Goal: Transaction & Acquisition: Purchase product/service

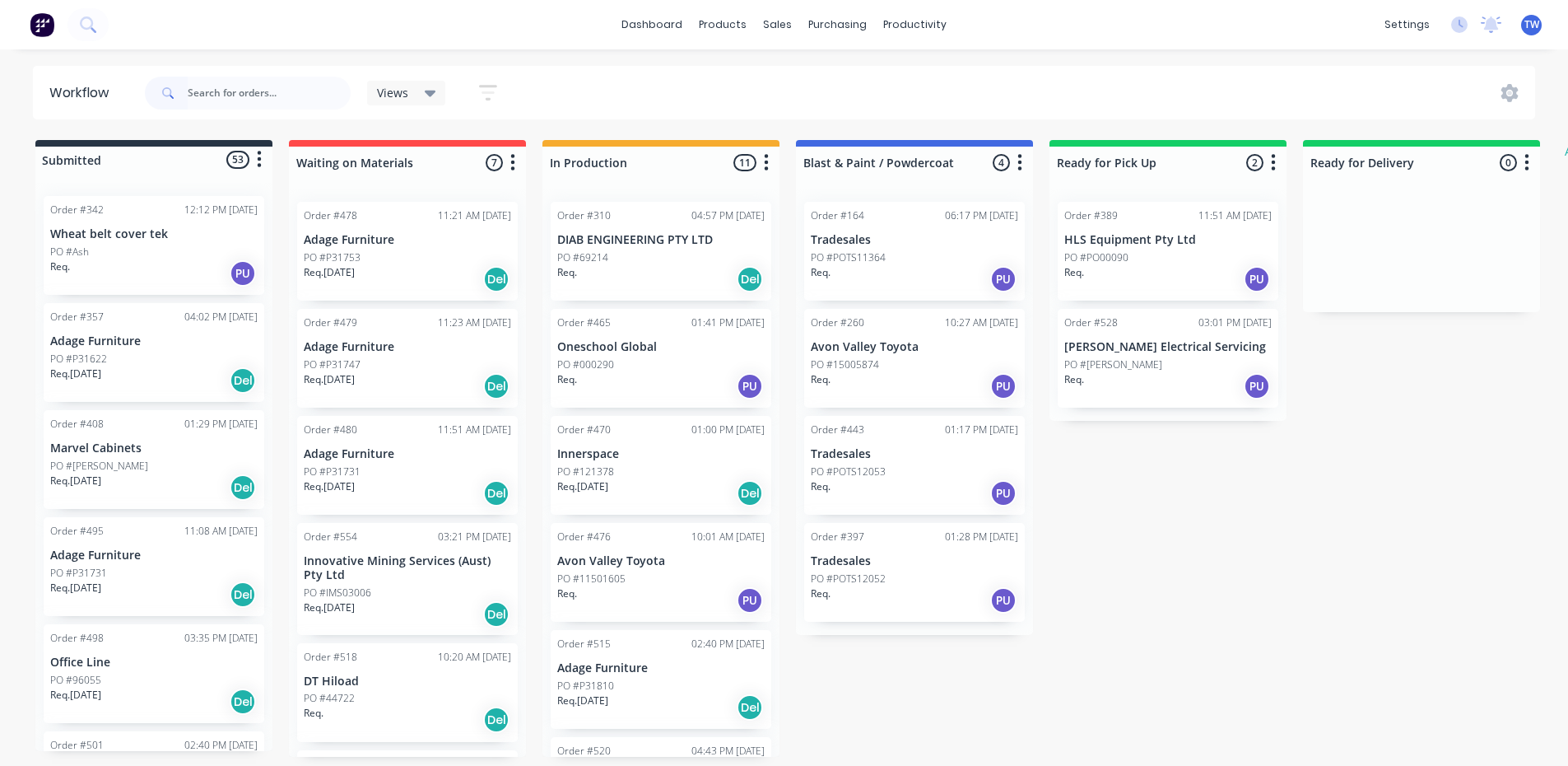
click at [252, 87] on input "text" at bounding box center [268, 93] width 163 height 33
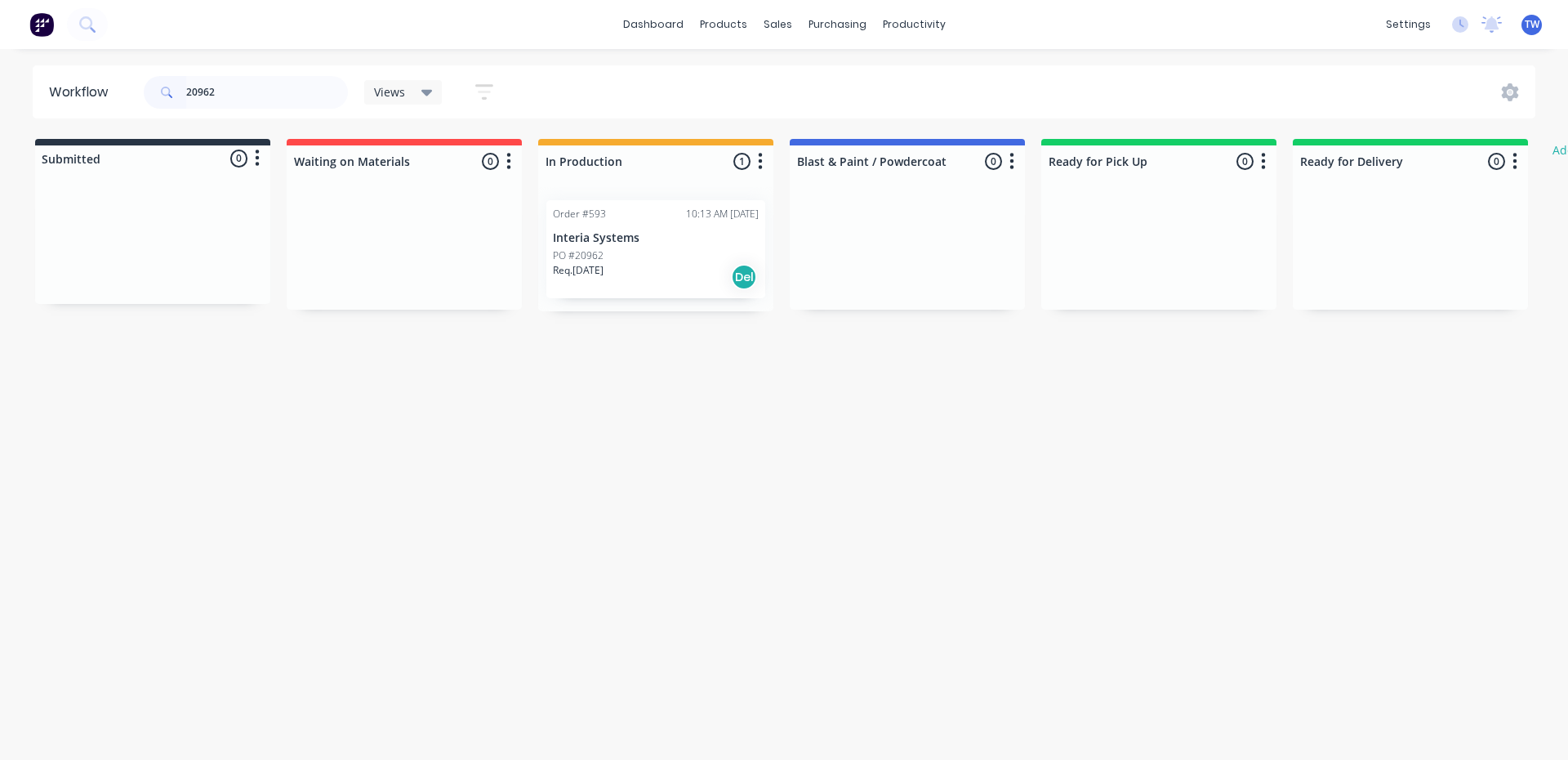
click at [658, 286] on div "Req. [DATE] Del" at bounding box center [656, 276] width 206 height 27
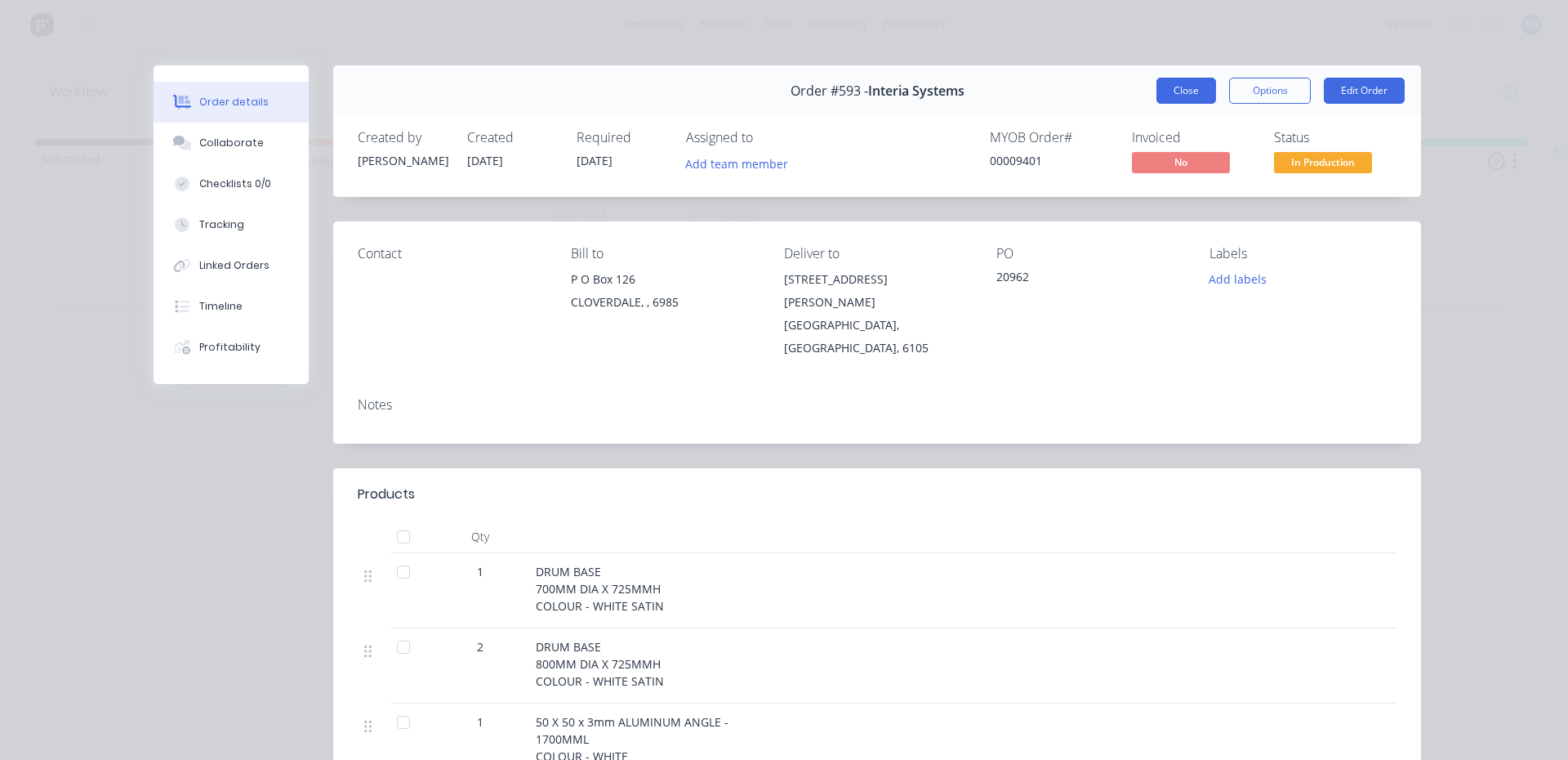
click at [1195, 95] on button "Close" at bounding box center [1186, 91] width 60 height 27
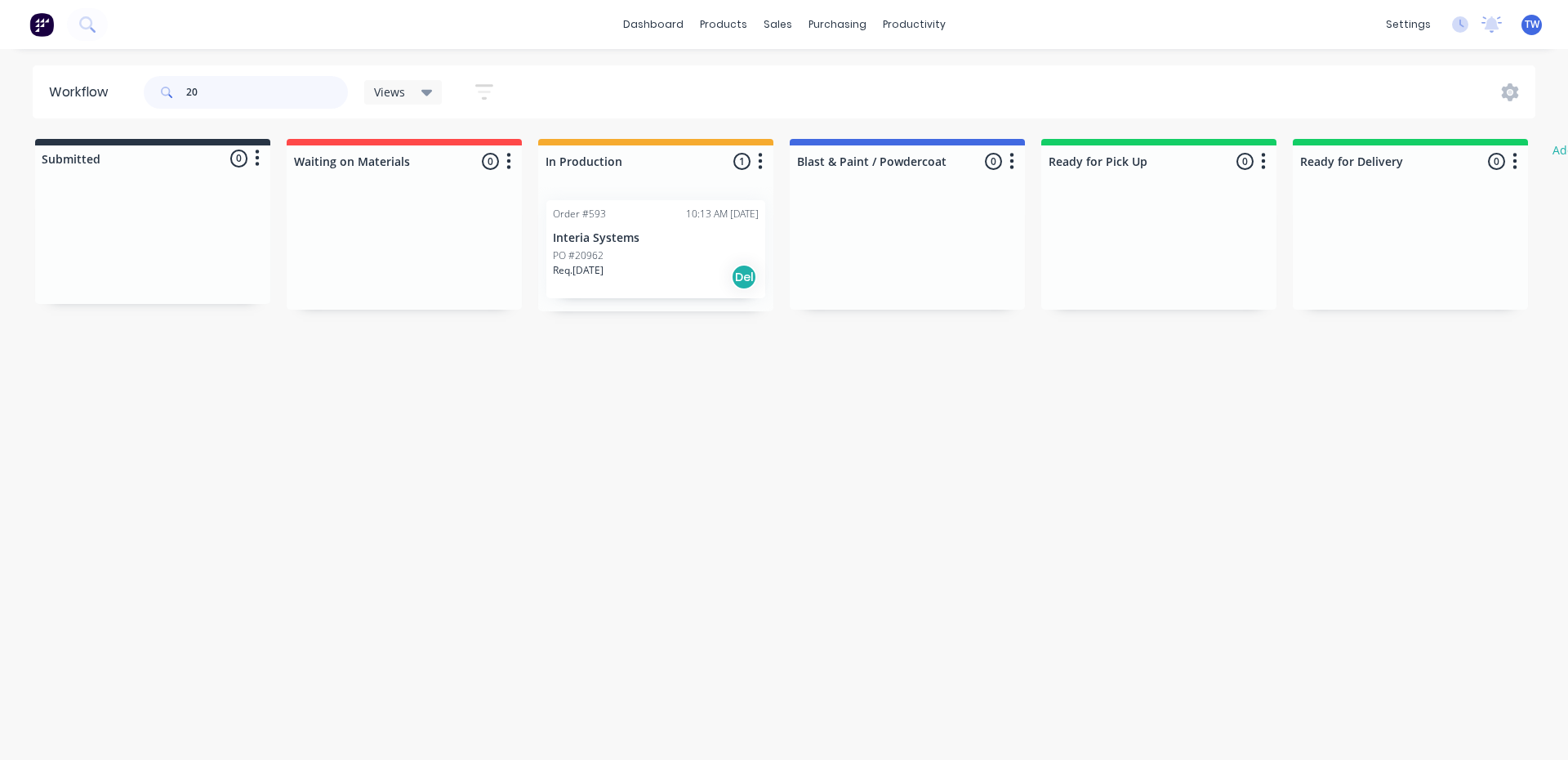
type input "2"
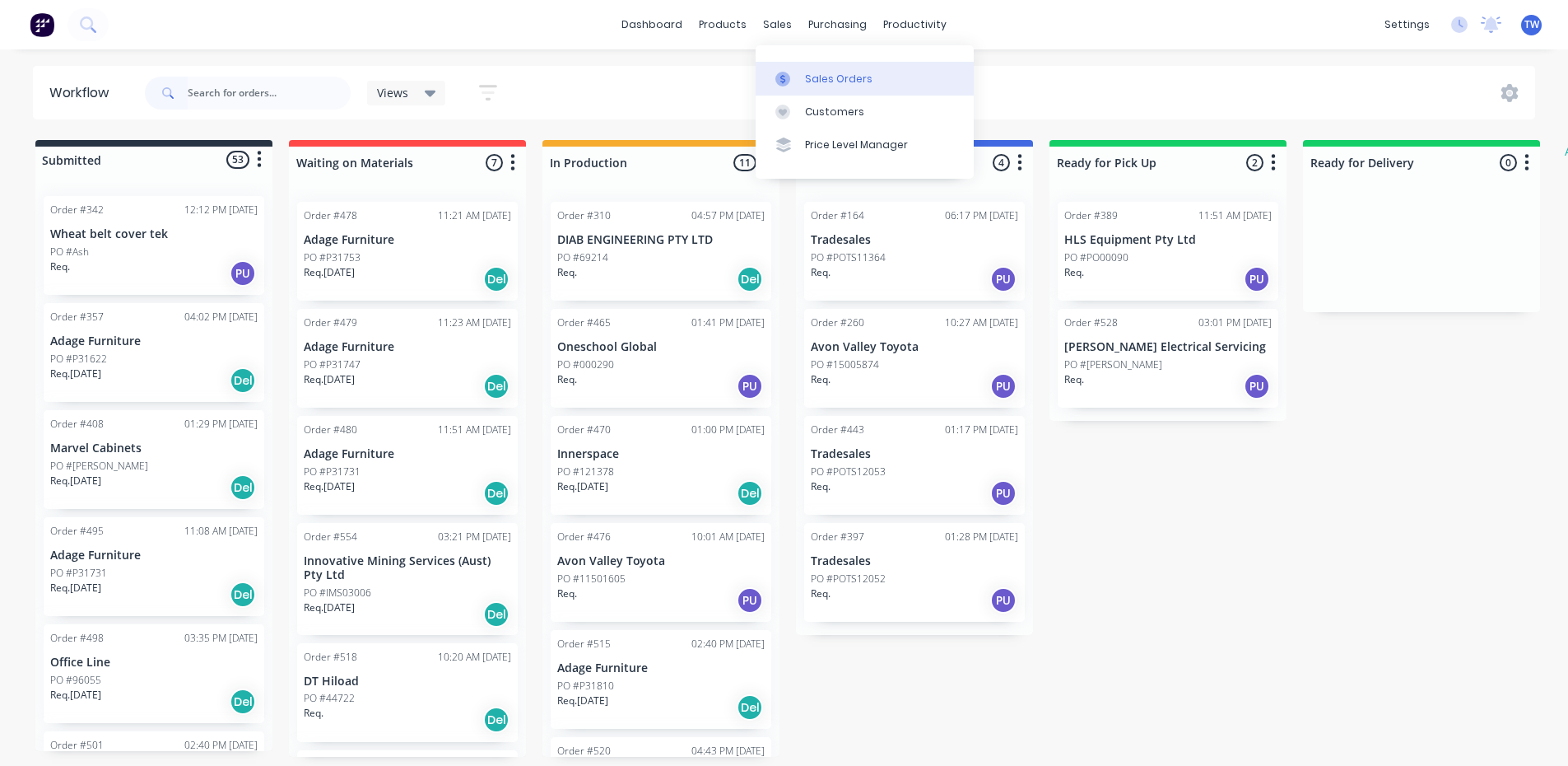
click at [831, 79] on div "Sales Orders" at bounding box center [838, 79] width 68 height 15
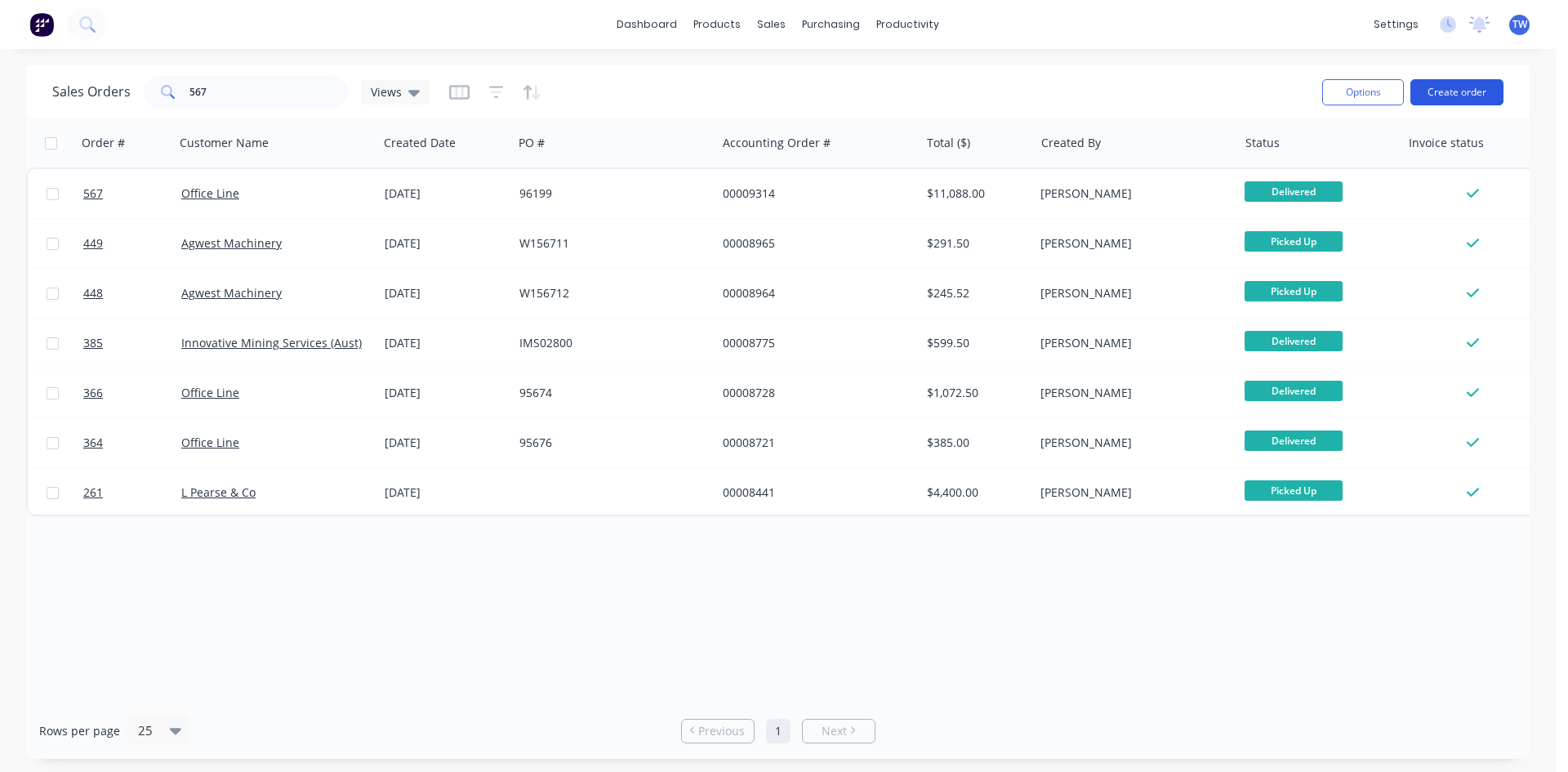
click at [1482, 94] on button "Create order" at bounding box center [1457, 93] width 93 height 27
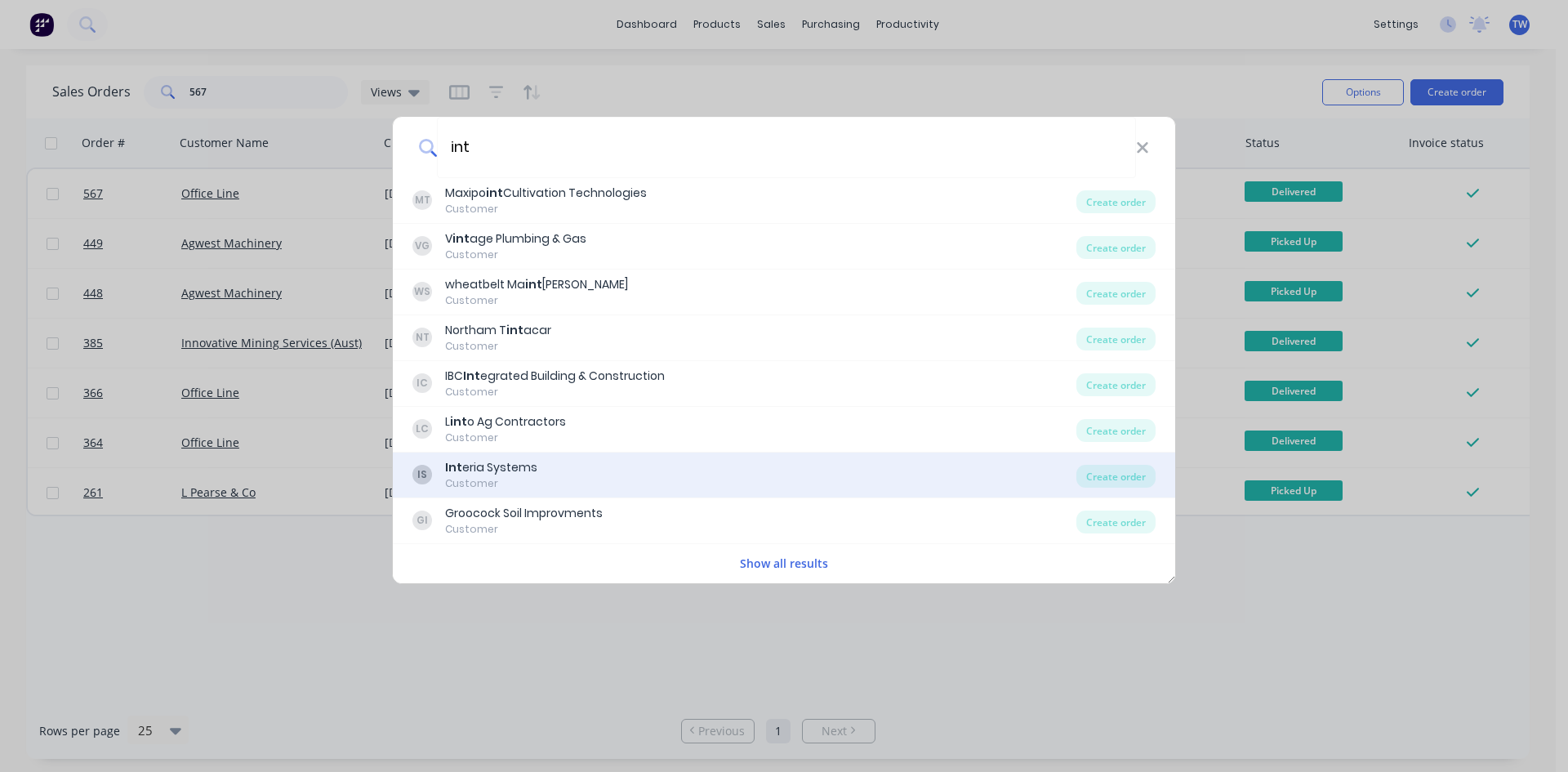
type input "int"
click at [482, 459] on div "Int eria Systems" at bounding box center [491, 467] width 92 height 17
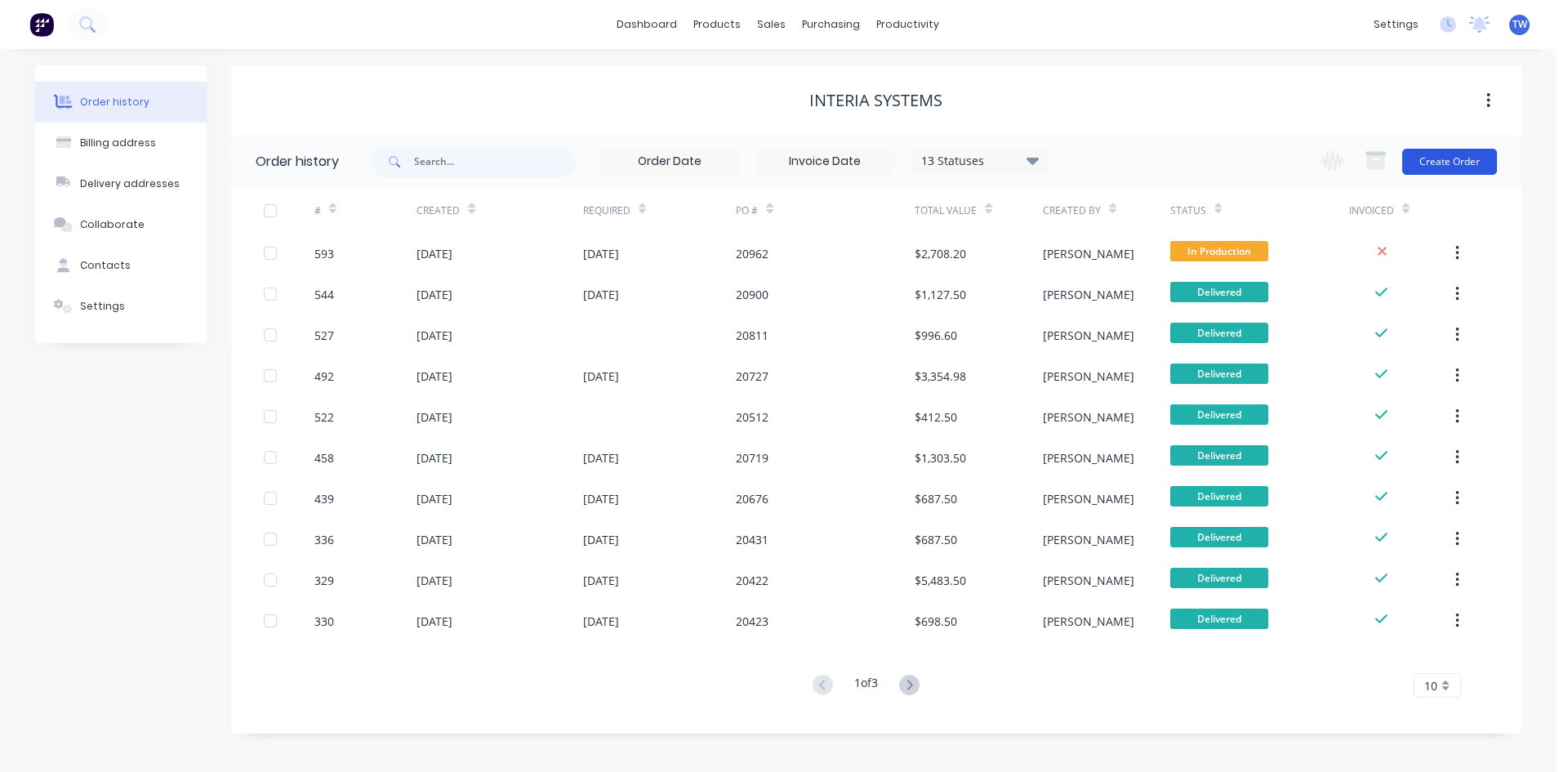
click at [1449, 150] on button "Create Order" at bounding box center [1450, 162] width 95 height 27
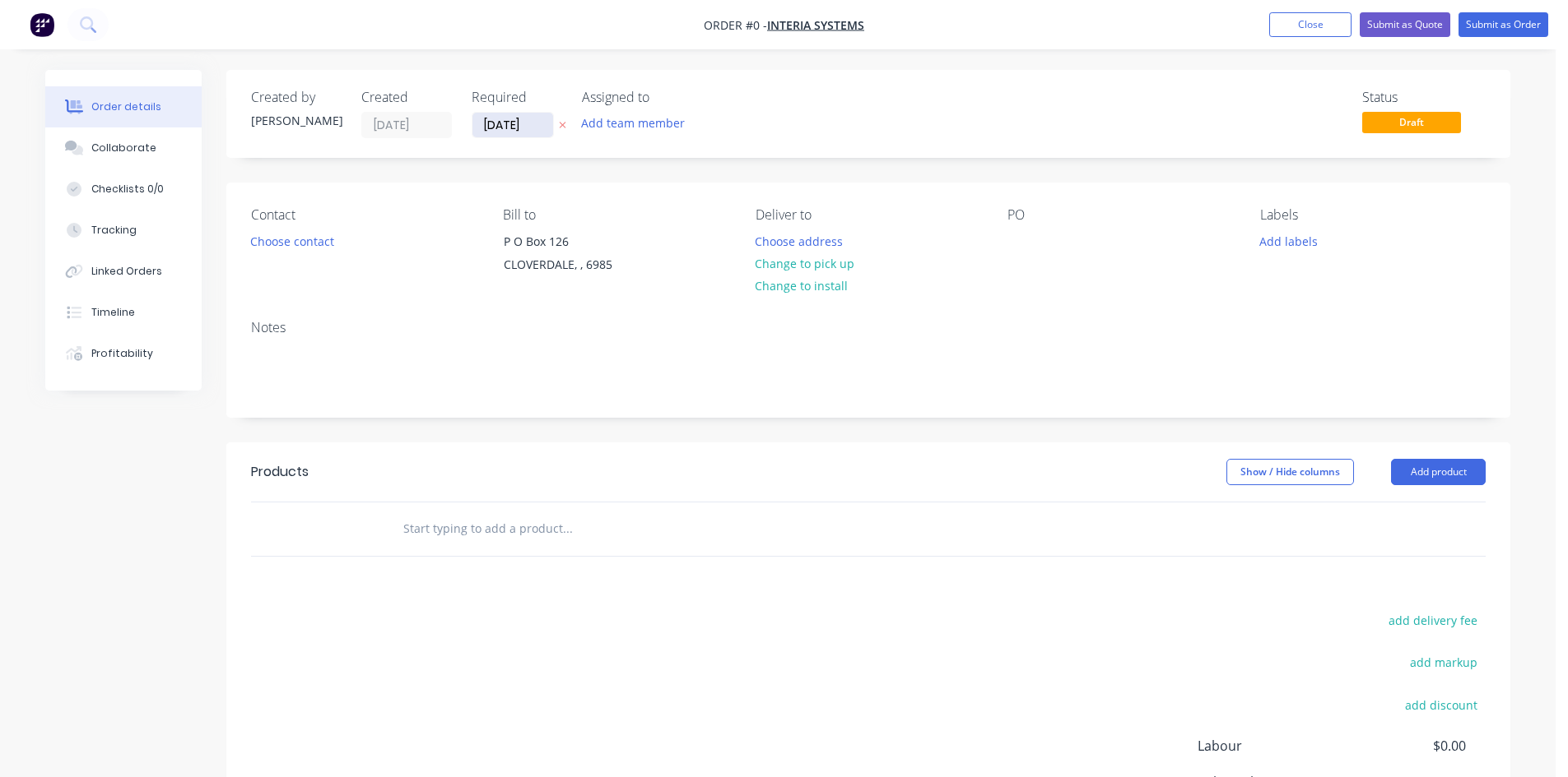
click at [503, 125] on input "[DATE]" at bounding box center [512, 125] width 80 height 25
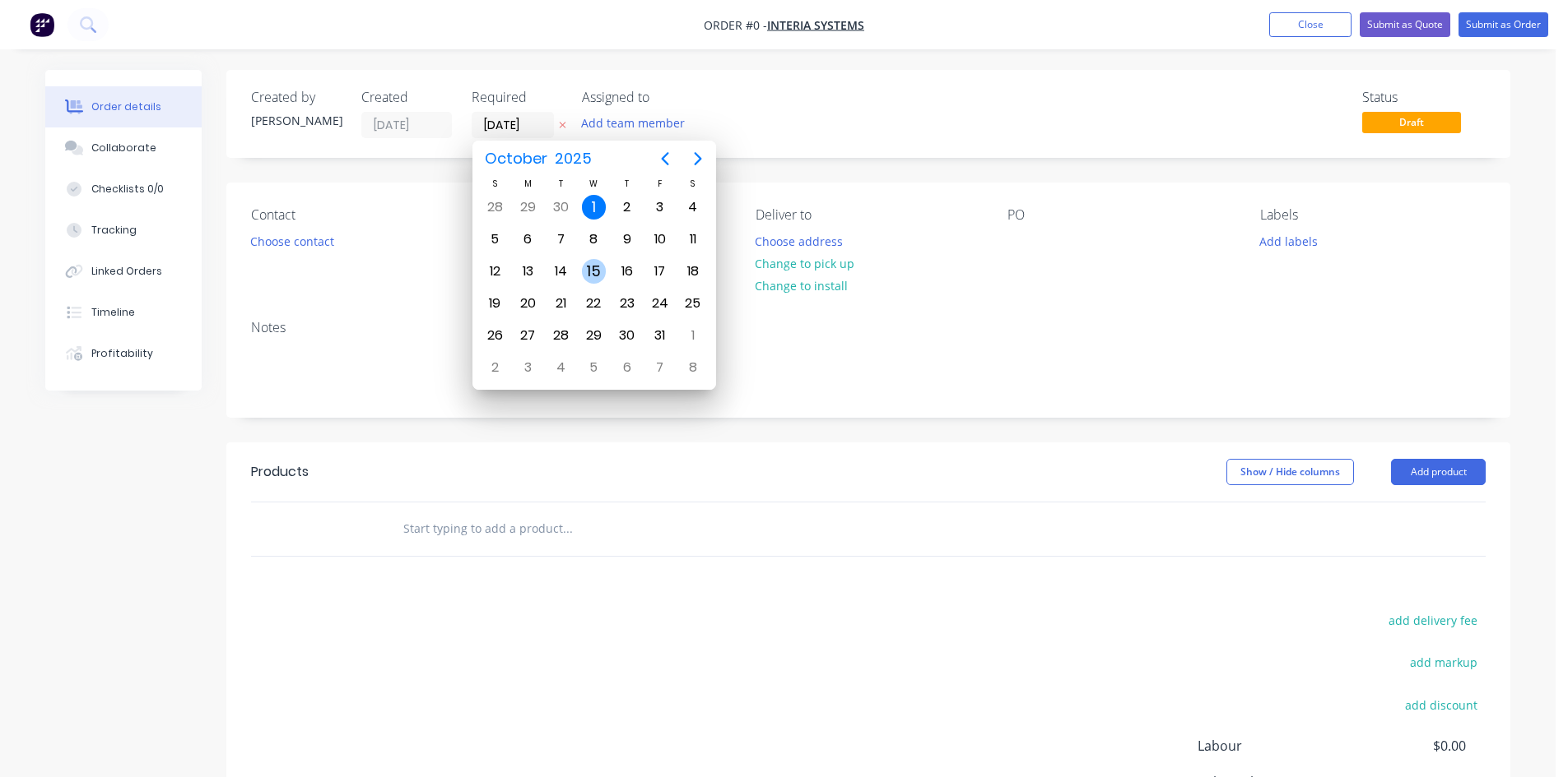
click at [595, 271] on div "15" at bounding box center [594, 272] width 25 height 25
type input "[DATE]"
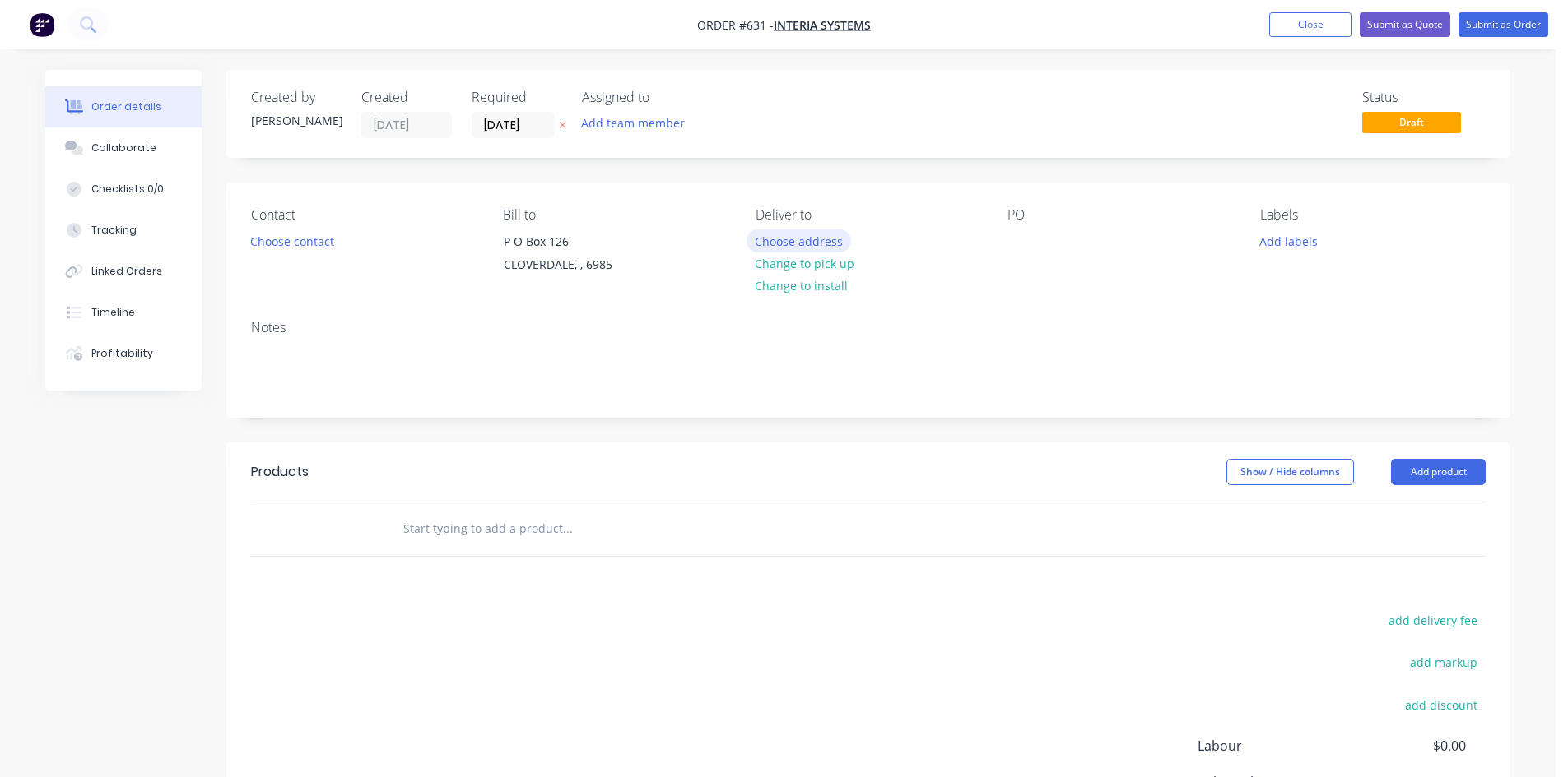
click at [774, 247] on button "Choose address" at bounding box center [799, 241] width 105 height 23
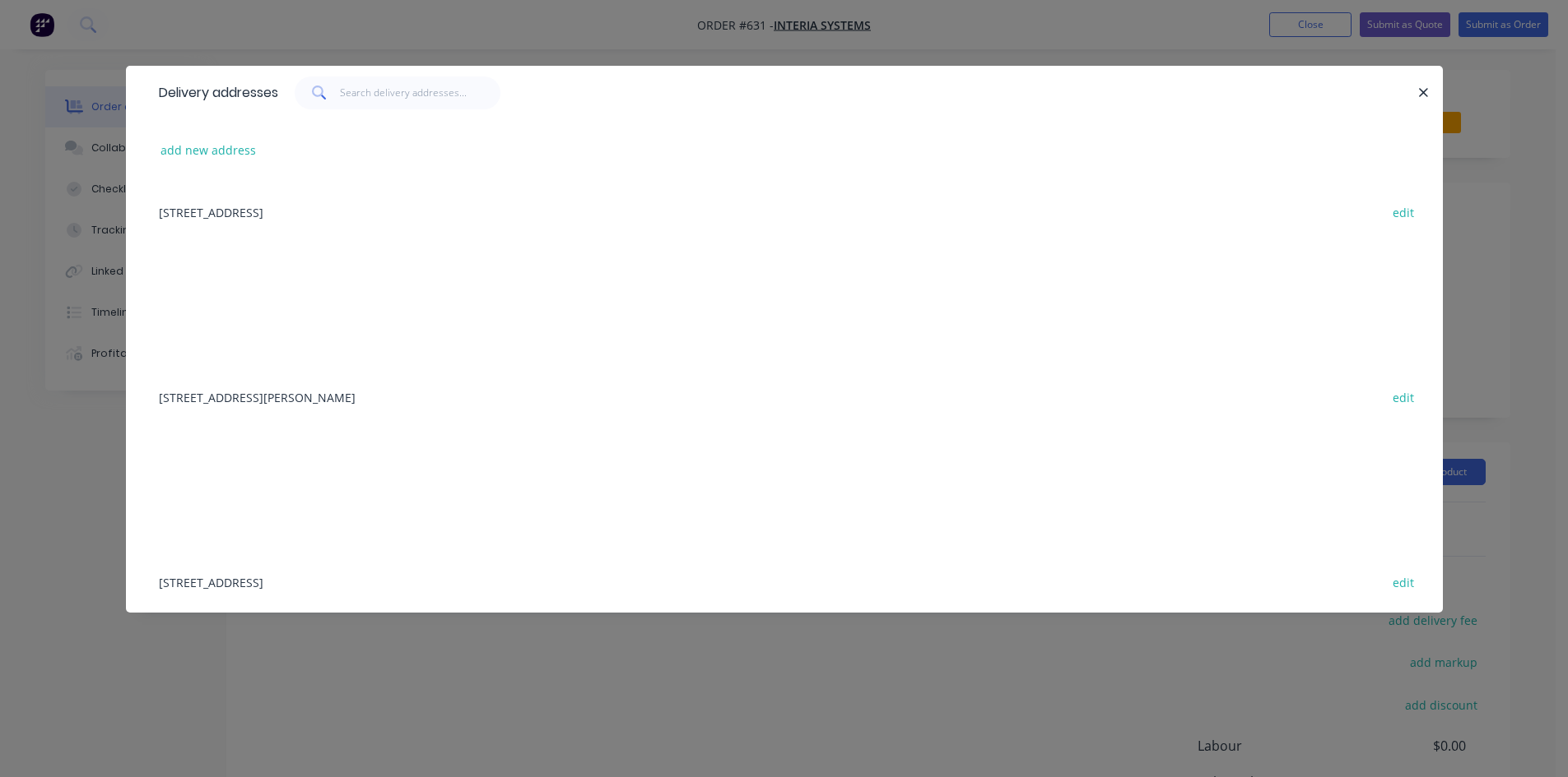
click at [323, 400] on div "[STREET_ADDRESS][PERSON_NAME] edit" at bounding box center [784, 397] width 1267 height 62
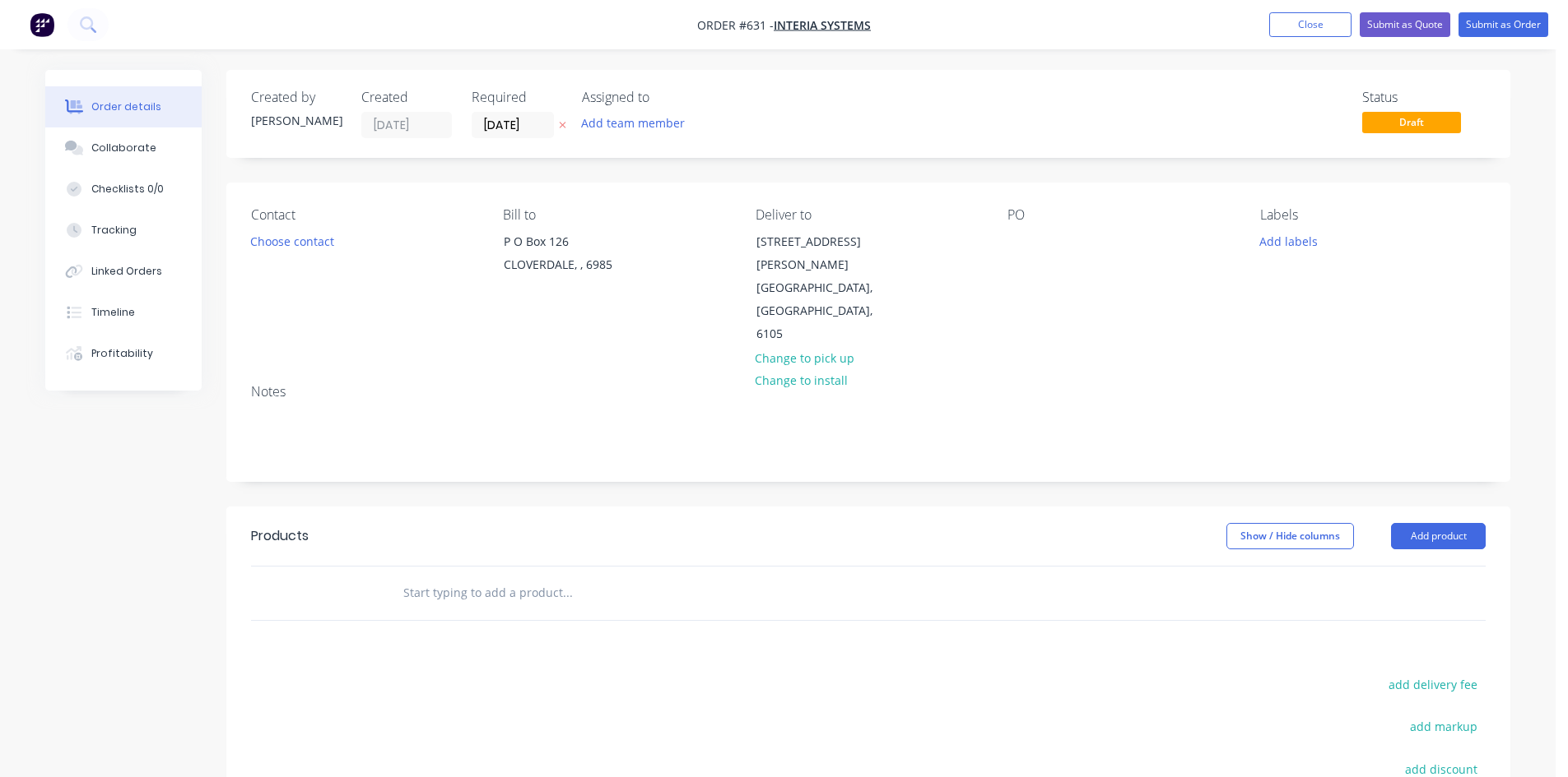
click at [1030, 255] on div "PO" at bounding box center [1120, 277] width 226 height 139
click at [1021, 237] on div at bounding box center [1021, 241] width 27 height 24
click at [1446, 523] on button "Add product" at bounding box center [1438, 536] width 94 height 27
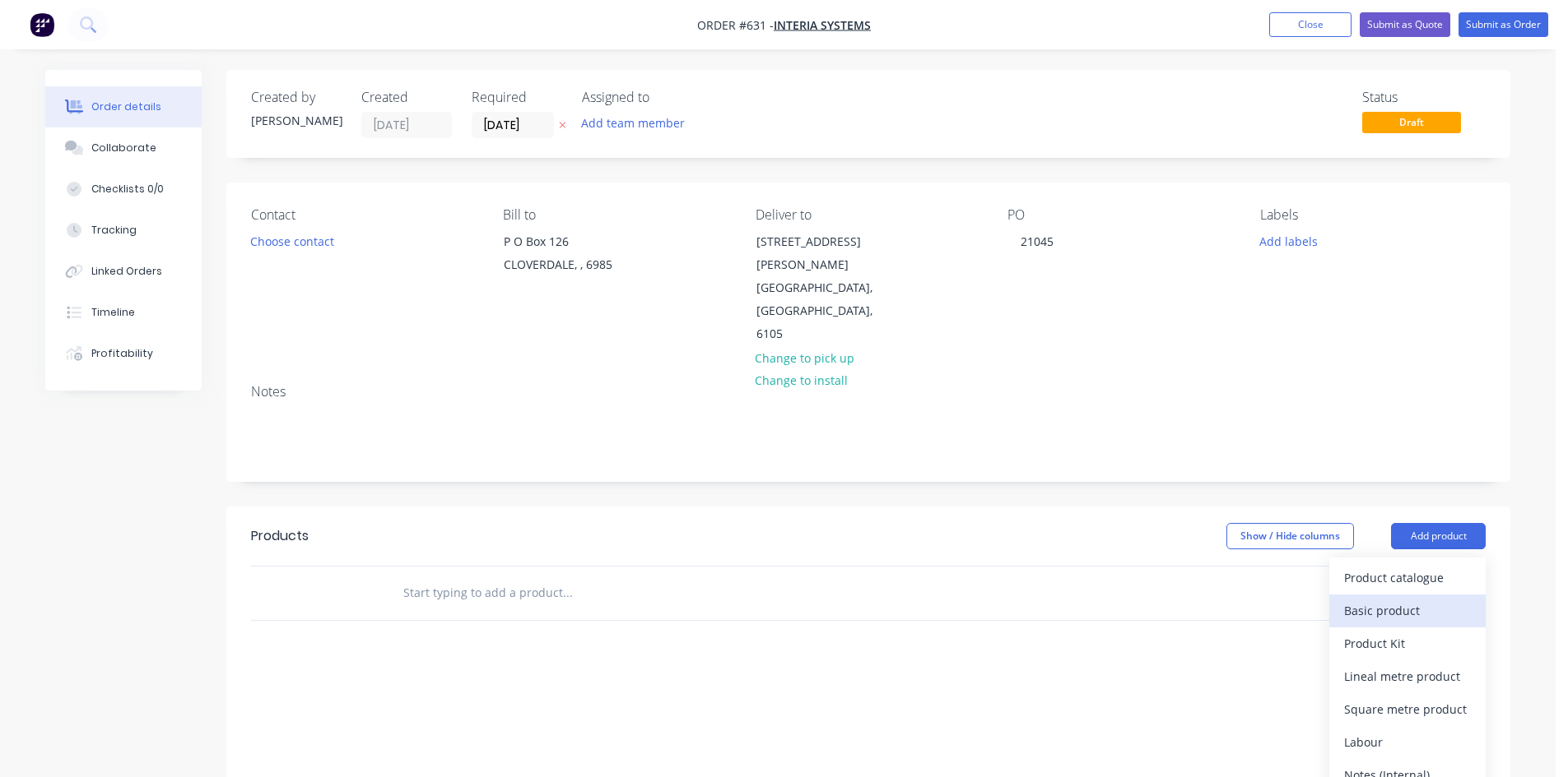
click at [1394, 599] on div "Basic product" at bounding box center [1408, 611] width 127 height 24
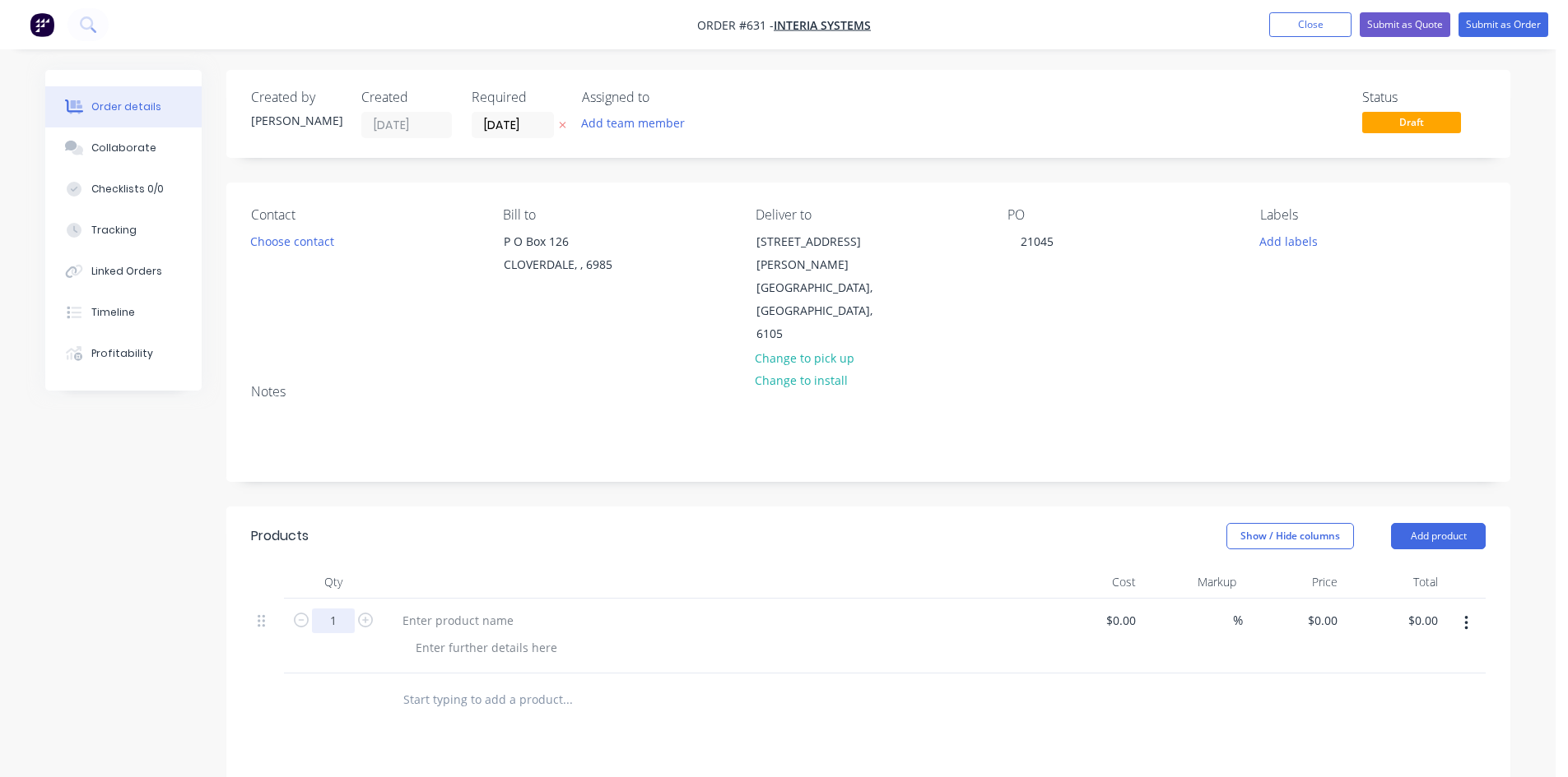
click at [334, 609] on input "1" at bounding box center [333, 622] width 43 height 25
type input "4"
click at [475, 609] on div at bounding box center [458, 621] width 137 height 24
click at [453, 609] on div at bounding box center [458, 621] width 137 height 24
paste div
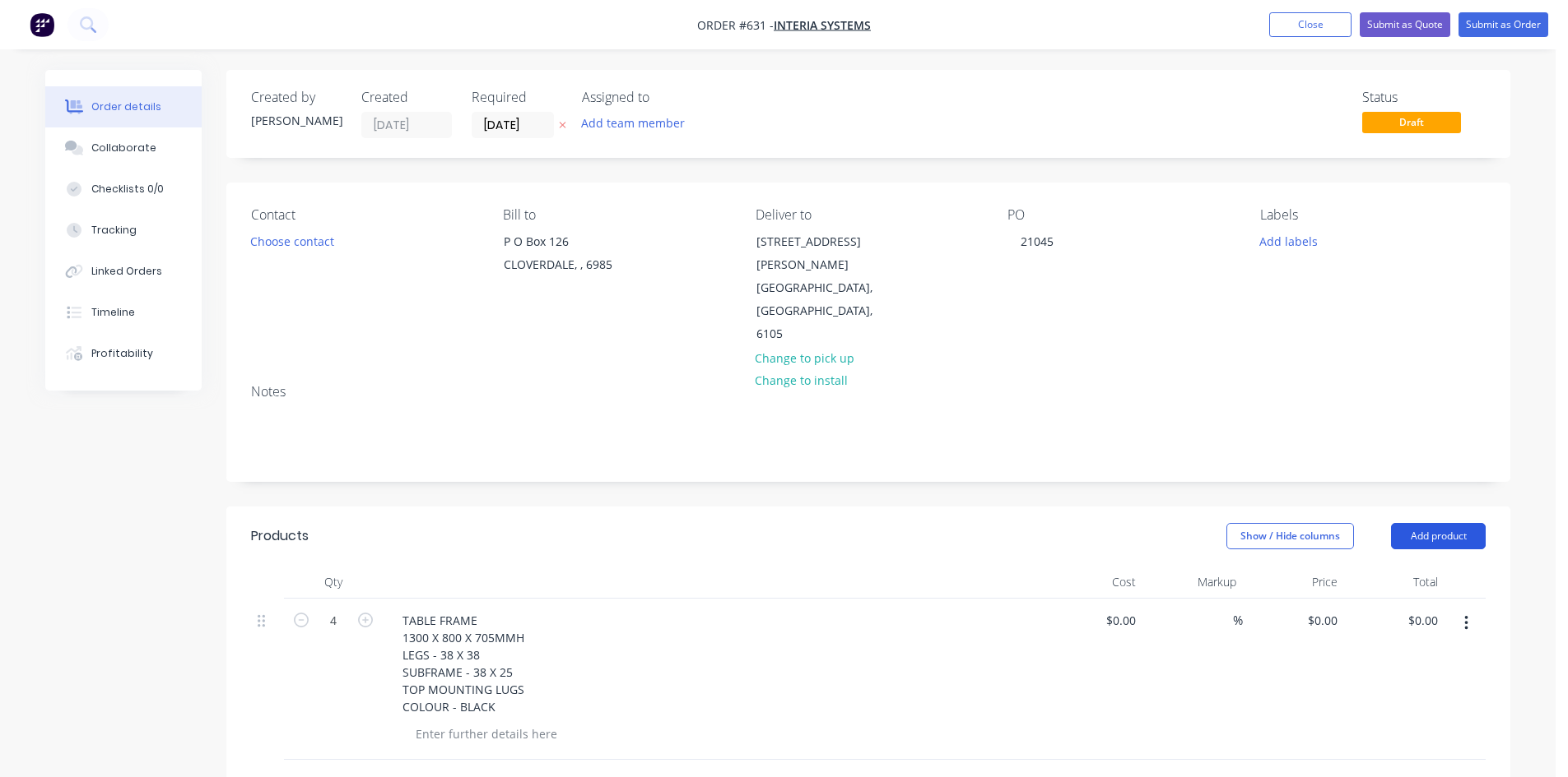
click at [1433, 523] on button "Add product" at bounding box center [1438, 536] width 94 height 27
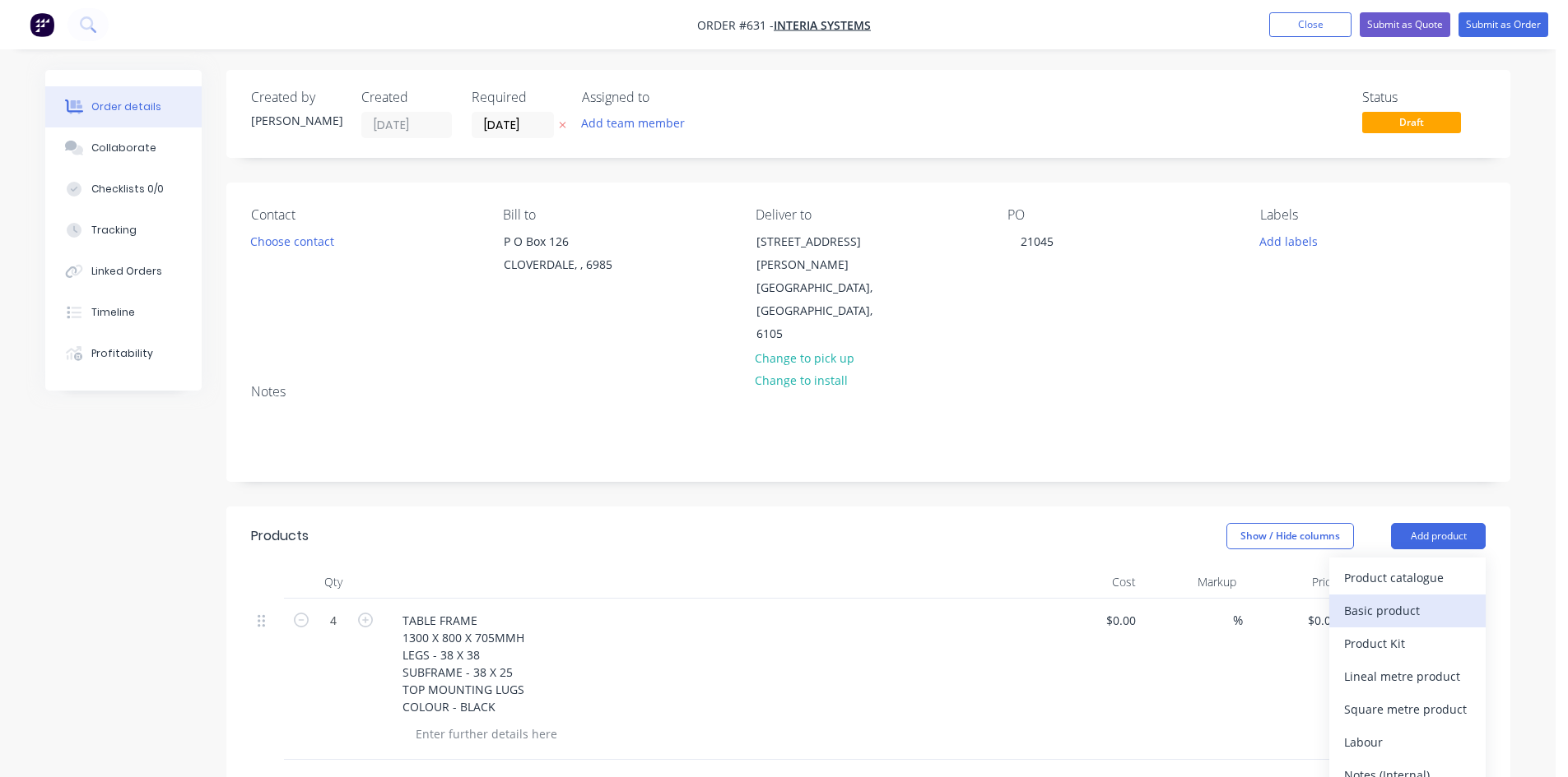
click at [1397, 599] on div "Basic product" at bounding box center [1408, 611] width 127 height 24
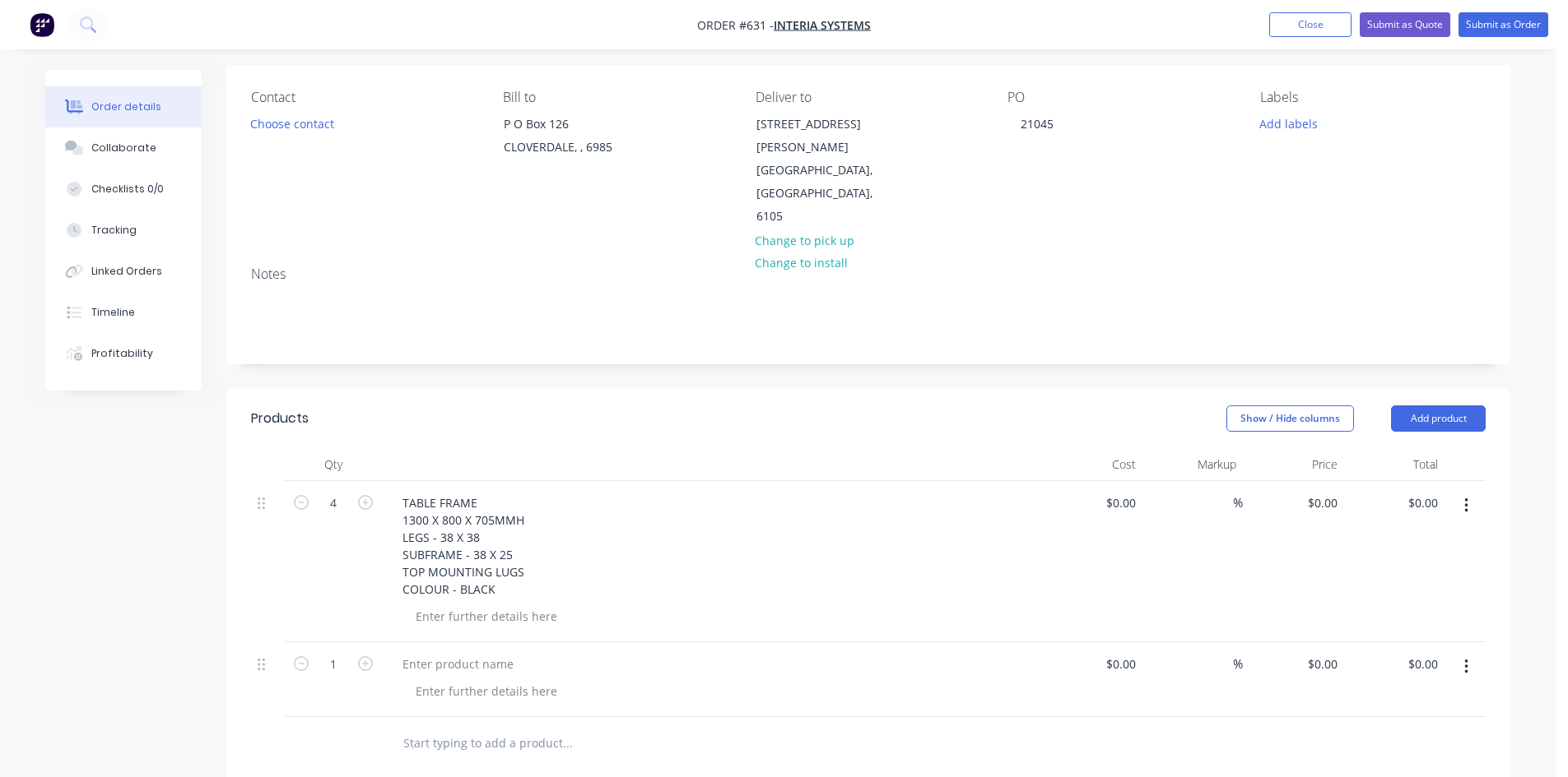
scroll to position [246, 0]
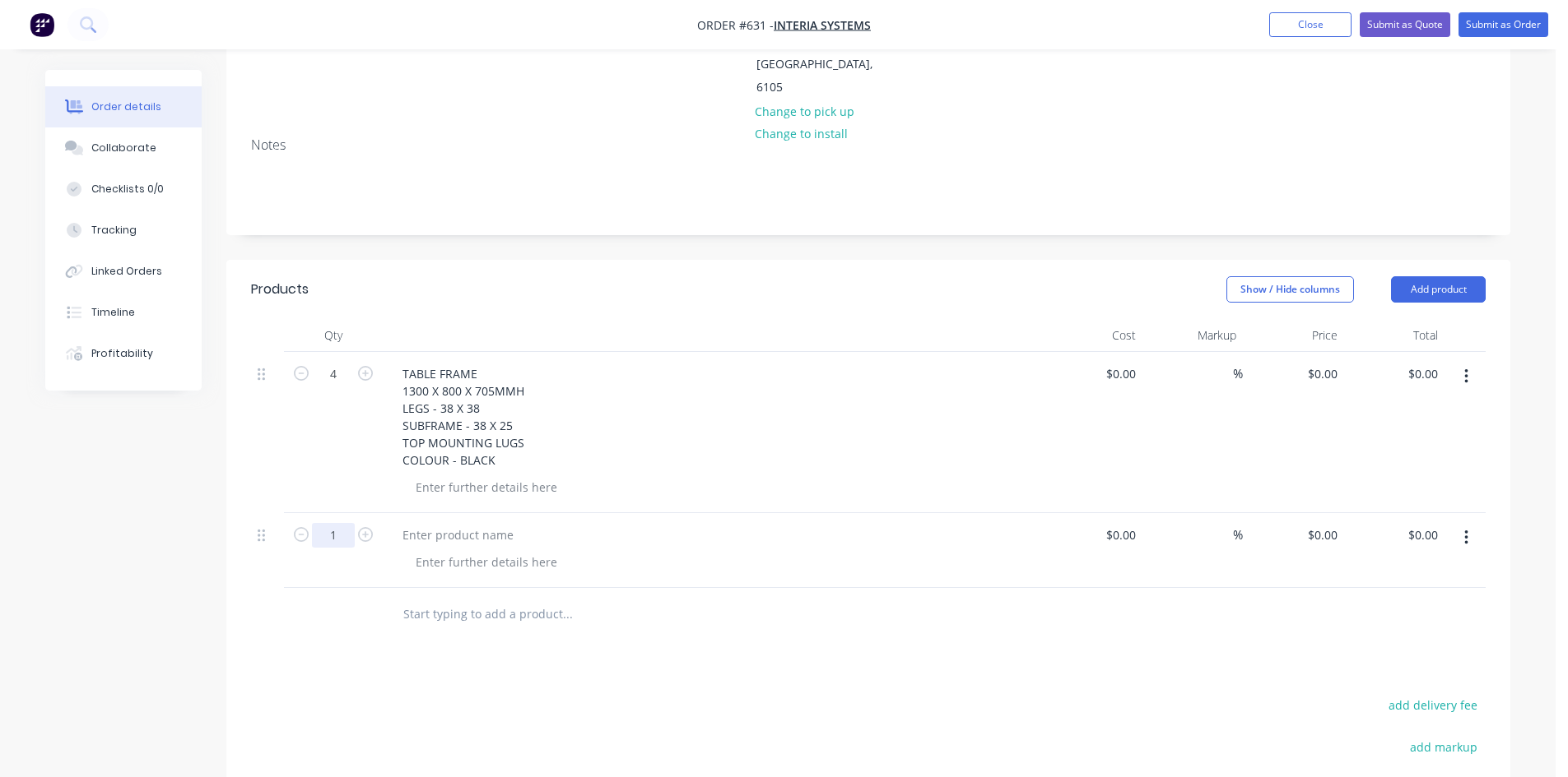
click at [333, 523] on input "1" at bounding box center [333, 536] width 43 height 25
type input "2"
click at [486, 523] on div at bounding box center [458, 535] width 137 height 24
click at [460, 523] on div at bounding box center [458, 535] width 137 height 24
paste div
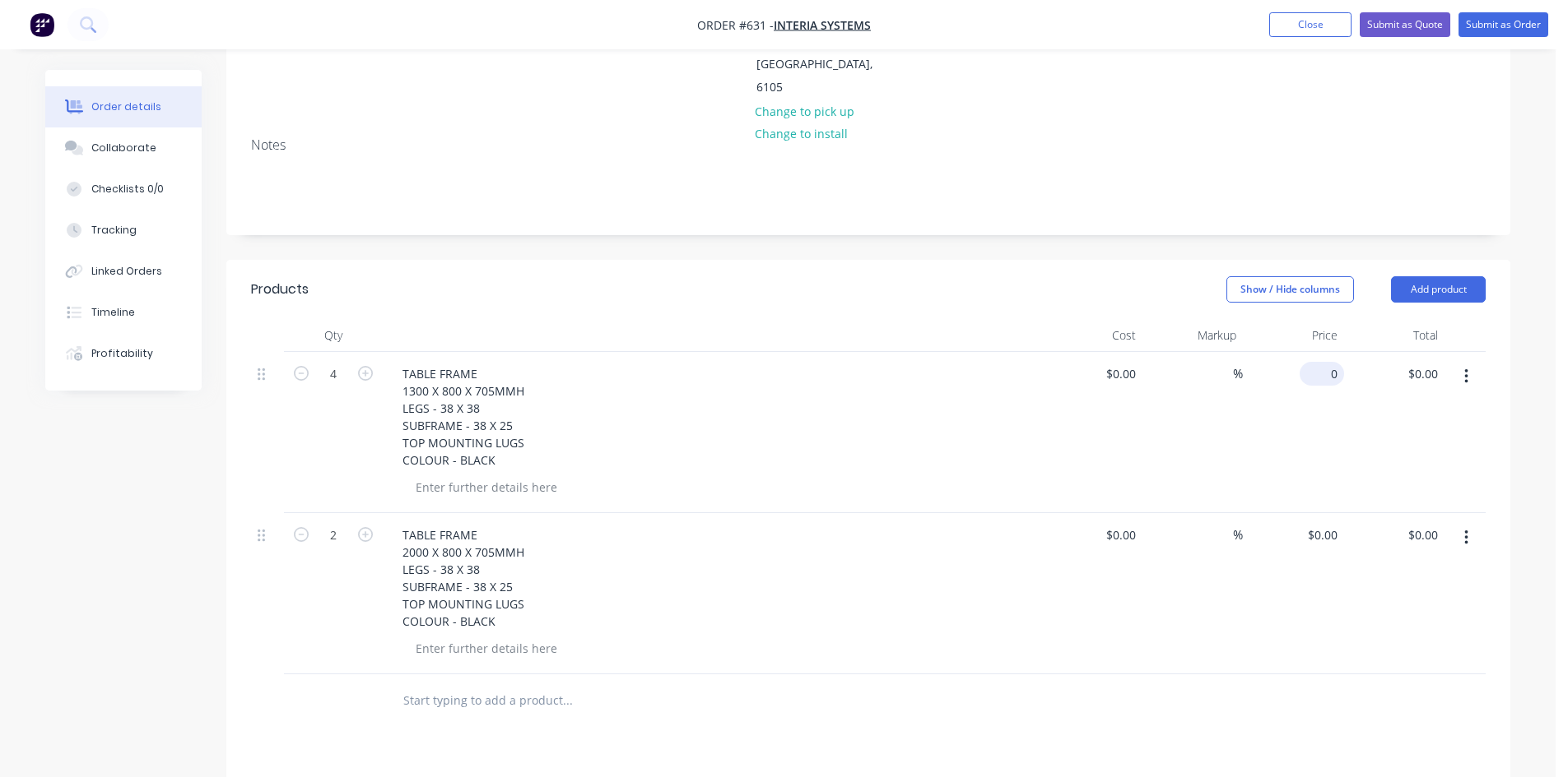
click at [1320, 362] on div "0 $0.00" at bounding box center [1321, 373] width 44 height 24
type input "$160.00"
type input "$640.00"
click at [1327, 523] on input "0" at bounding box center [1325, 535] width 38 height 24
type input "$175.00"
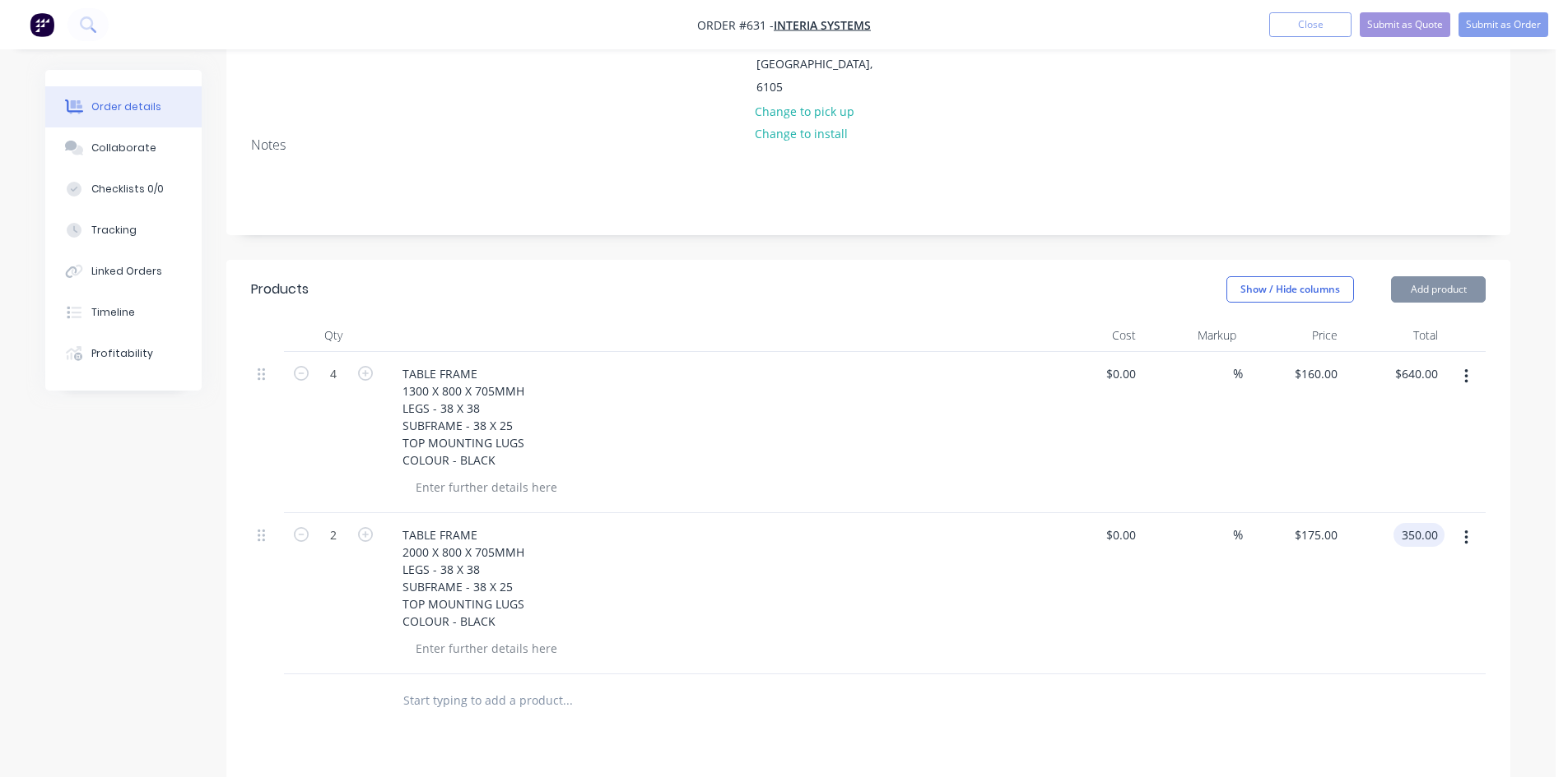
type input "$350.00"
click at [1489, 24] on button "Submit as Order" at bounding box center [1503, 25] width 89 height 25
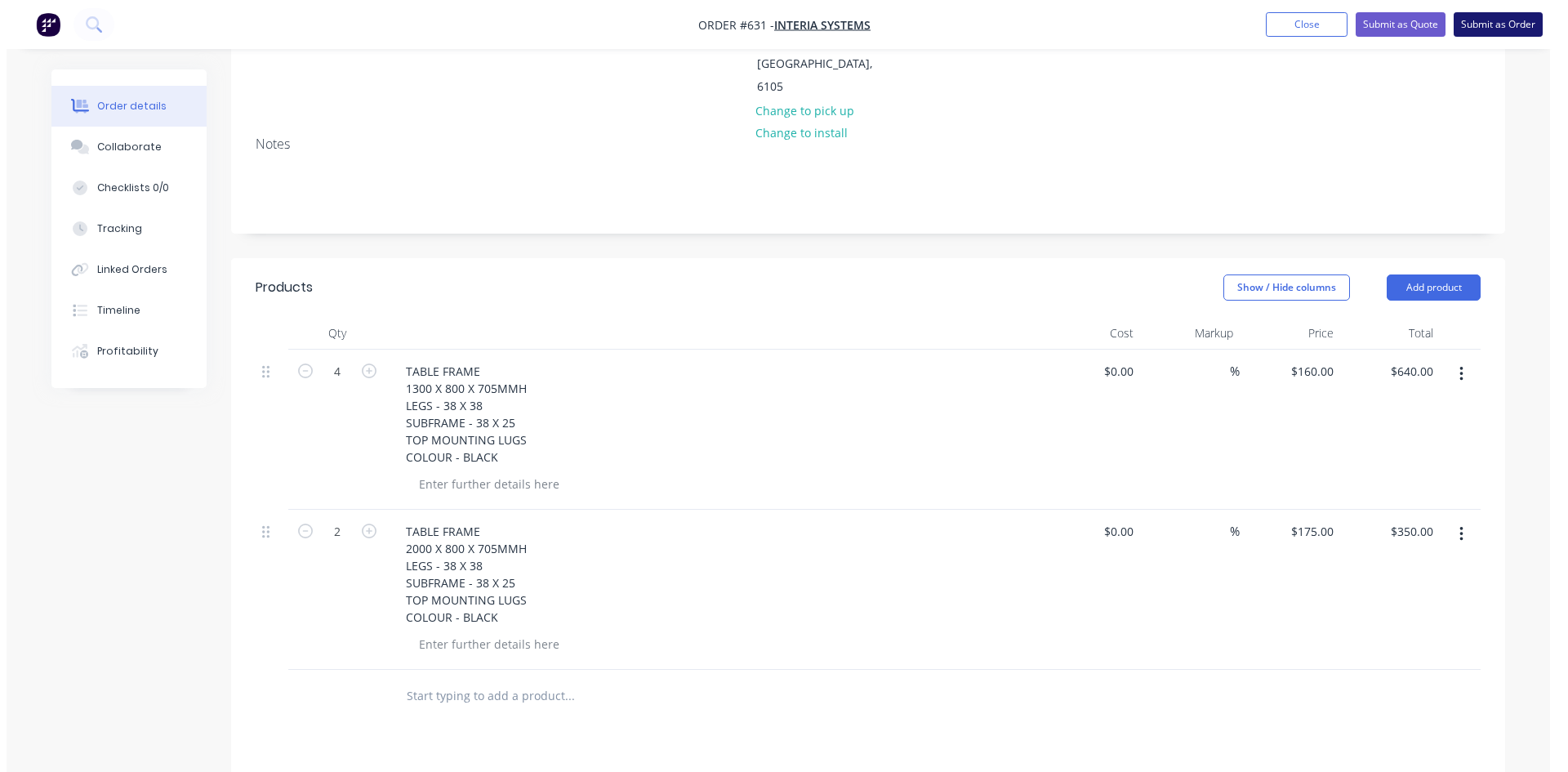
scroll to position [0, 0]
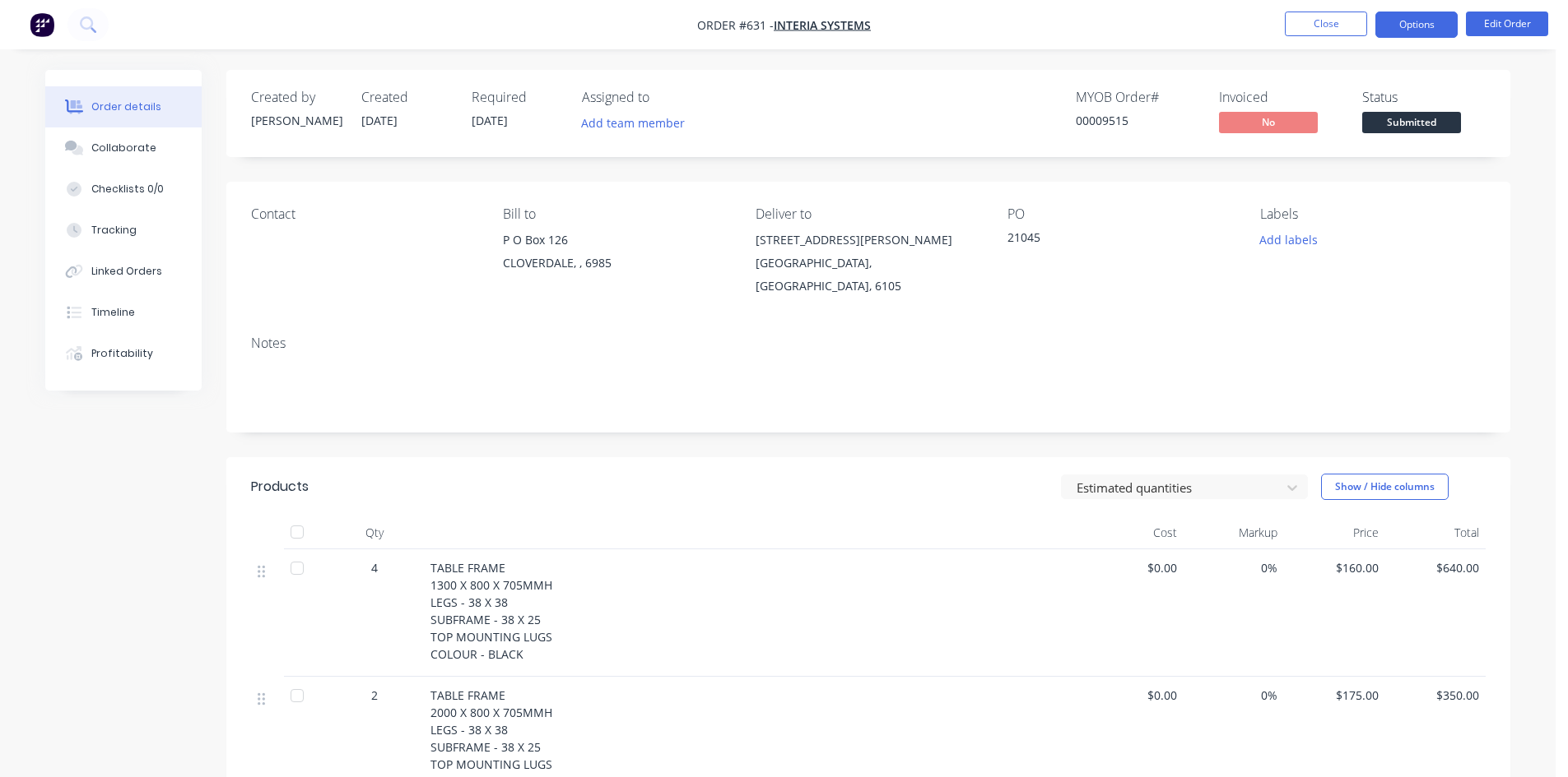
click at [1426, 22] on button "Options" at bounding box center [1416, 25] width 82 height 27
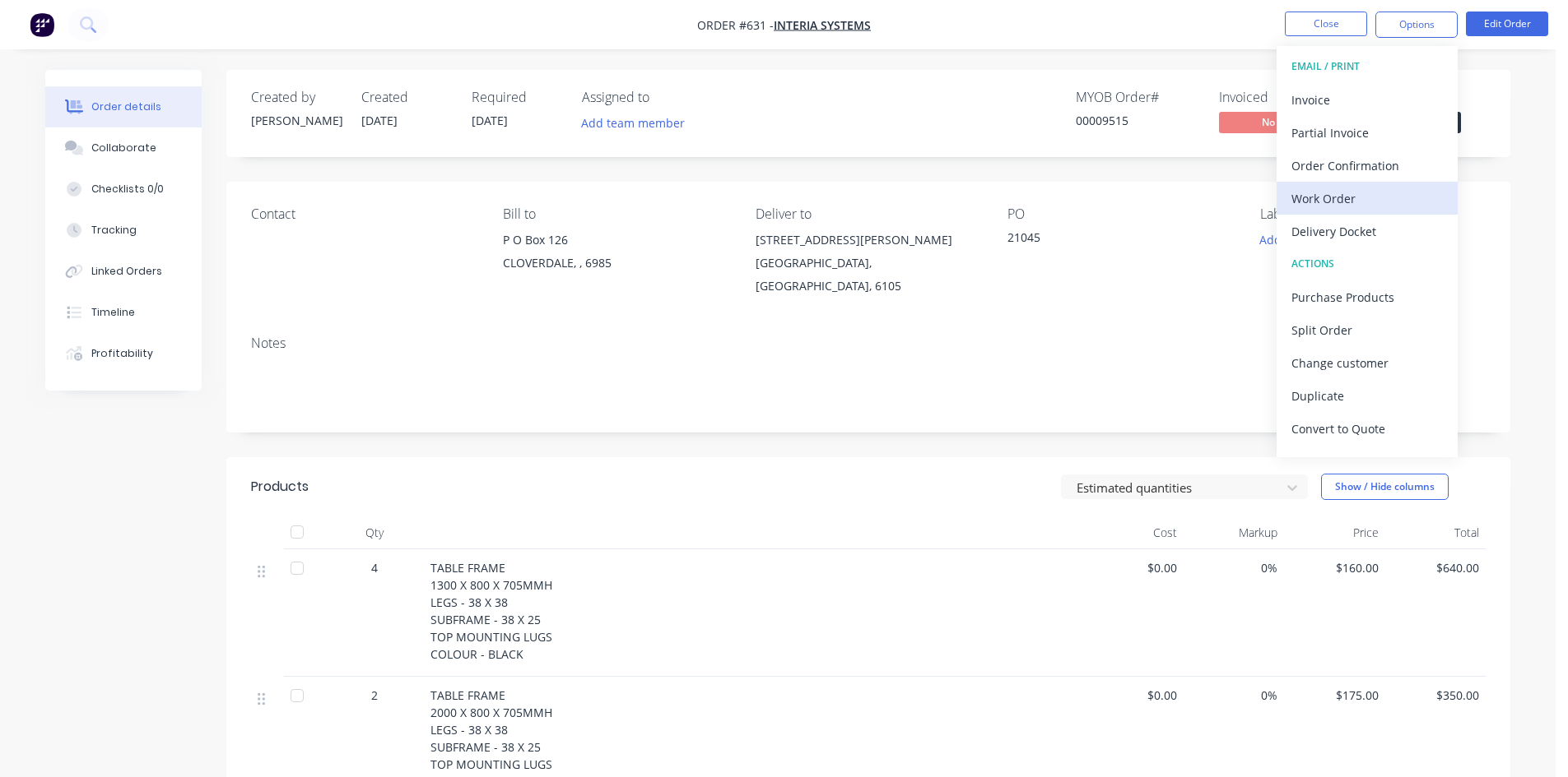
click at [1350, 202] on div "Work Order" at bounding box center [1367, 199] width 151 height 24
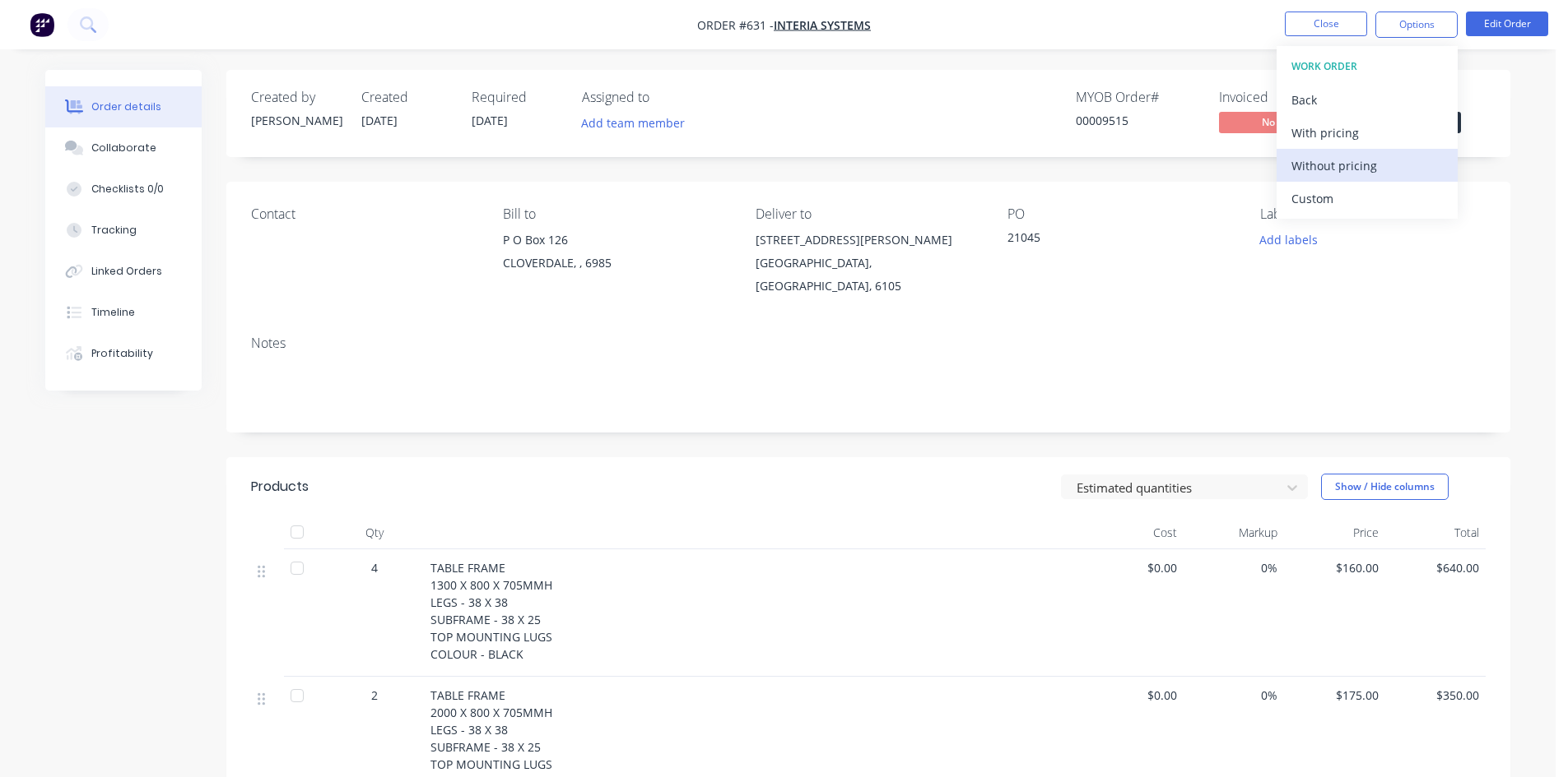
click at [1357, 161] on div "Without pricing" at bounding box center [1367, 165] width 151 height 24
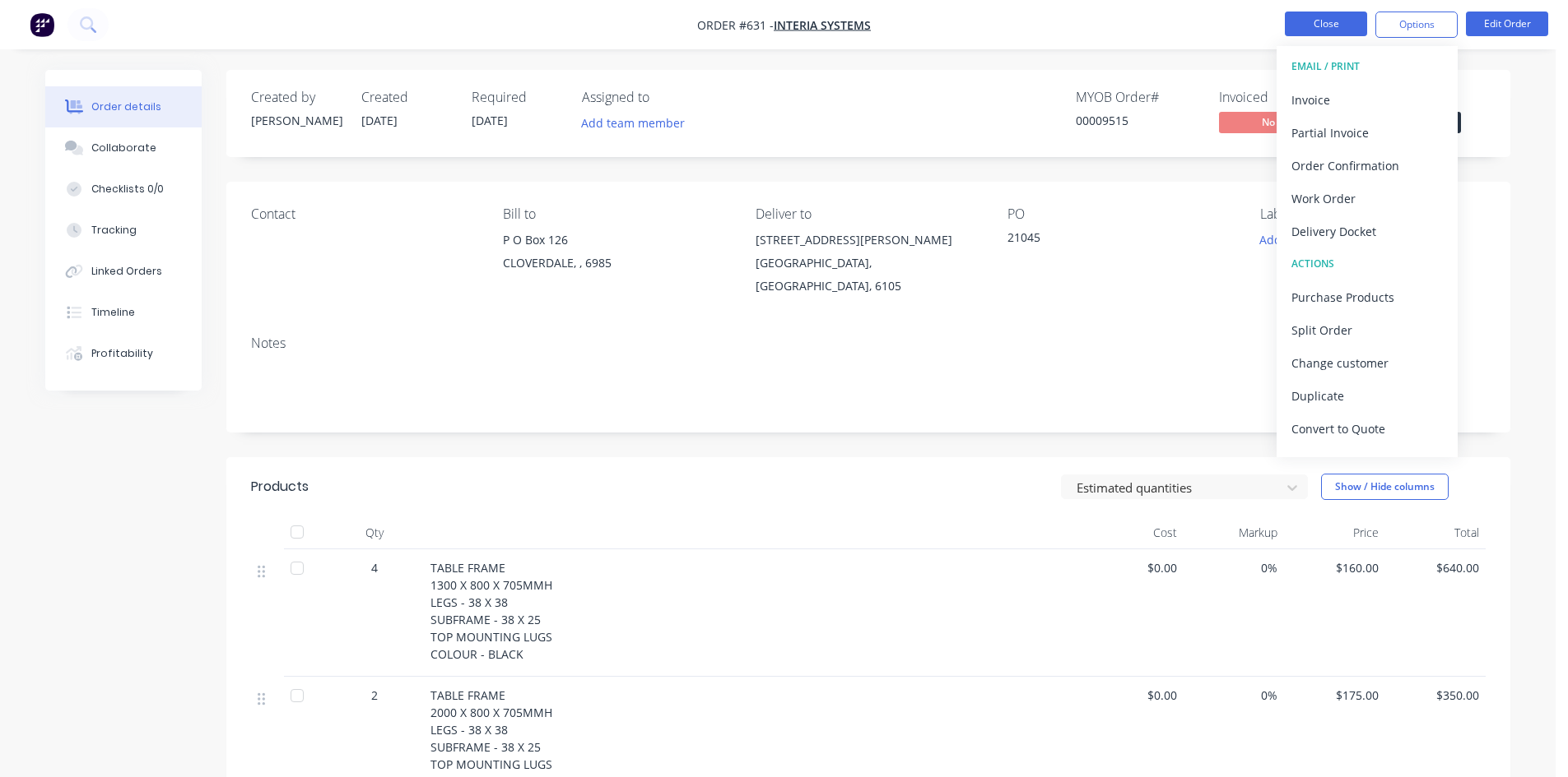
click at [1309, 18] on button "Close" at bounding box center [1326, 24] width 82 height 25
